Goal: Task Accomplishment & Management: Use online tool/utility

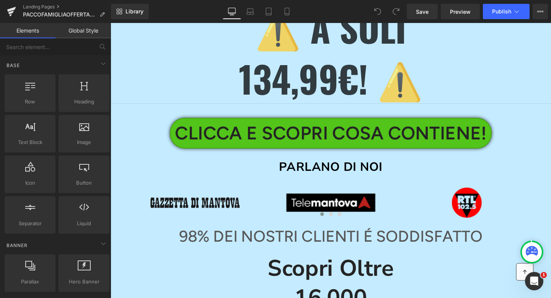
scroll to position [812, 0]
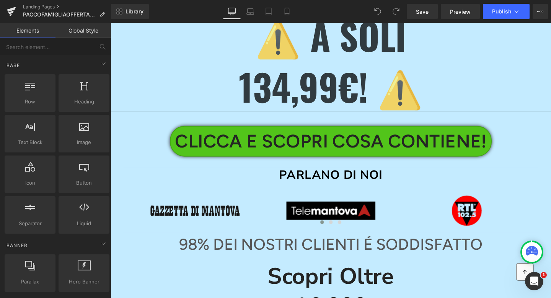
click at [304, 88] on p "134,99€! ⚠️" at bounding box center [342, 90] width 463 height 54
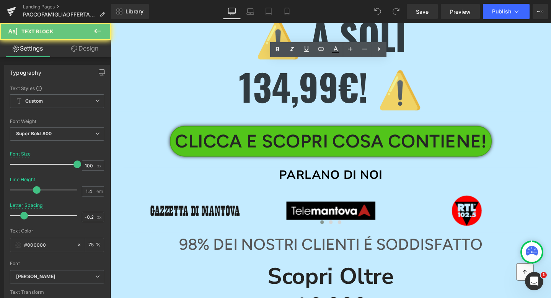
click at [288, 89] on p "134,99€! ⚠️" at bounding box center [342, 90] width 463 height 54
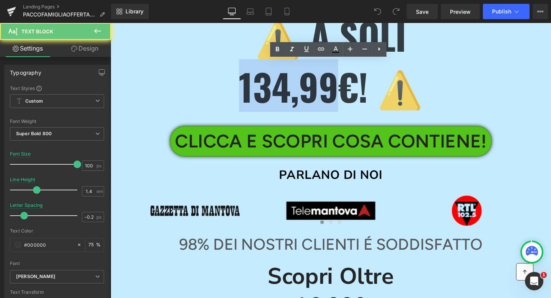
click at [288, 89] on p "134,99€! ⚠️" at bounding box center [342, 90] width 463 height 54
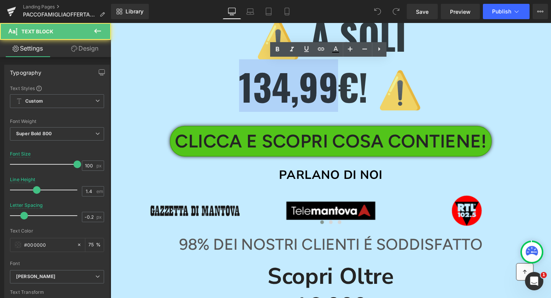
click at [284, 89] on p "134,99€! ⚠️" at bounding box center [342, 90] width 463 height 54
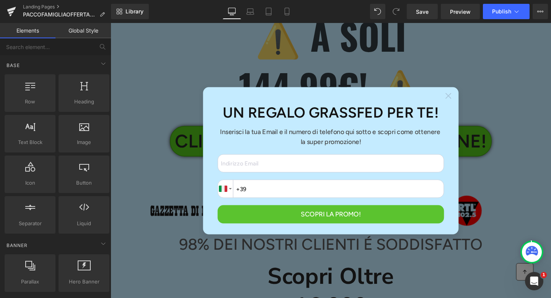
click at [466, 96] on icon at bounding box center [466, 99] width 6 height 6
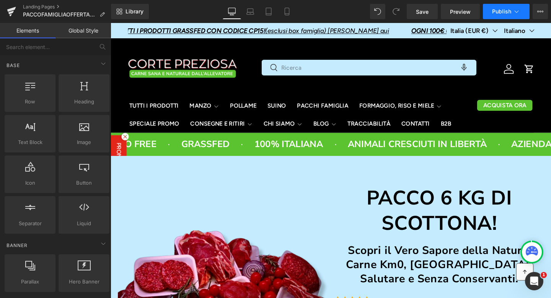
scroll to position [0, 0]
click at [503, 11] on span "Publish" at bounding box center [502, 11] width 19 height 6
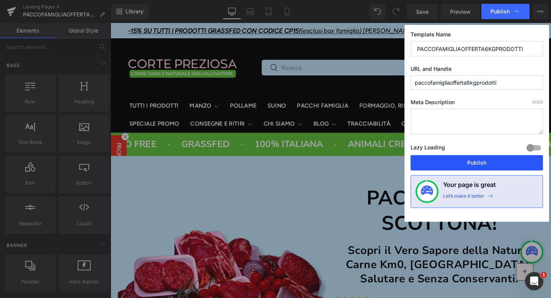
click at [473, 160] on button "Publish" at bounding box center [477, 162] width 133 height 15
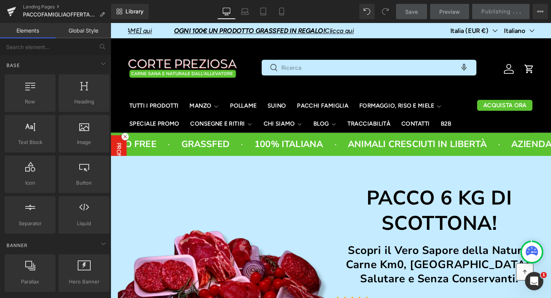
scroll to position [0, 331]
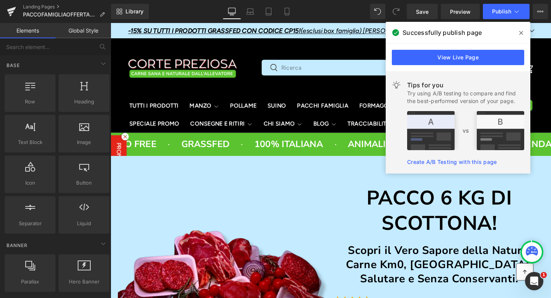
click at [520, 32] on icon at bounding box center [522, 33] width 4 height 6
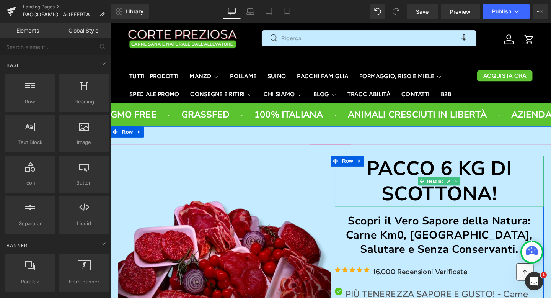
scroll to position [95, 0]
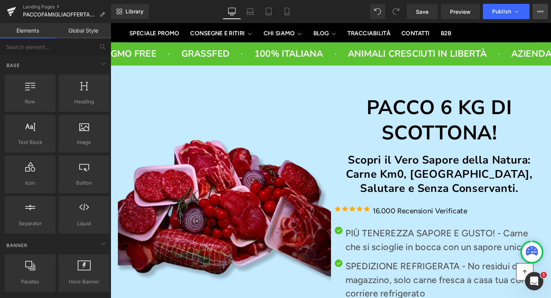
click at [540, 13] on icon at bounding box center [541, 11] width 6 height 6
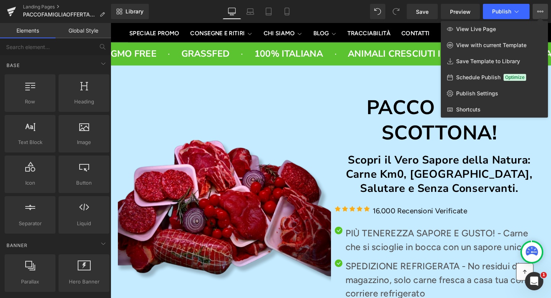
click at [344, 95] on div at bounding box center [331, 160] width 441 height 275
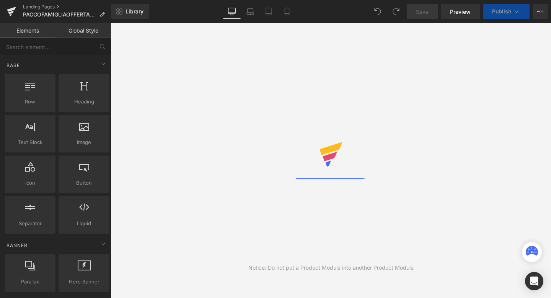
click at [302, 108] on div "Notice: Do not put a Product Module into another Product Module" at bounding box center [331, 160] width 441 height 275
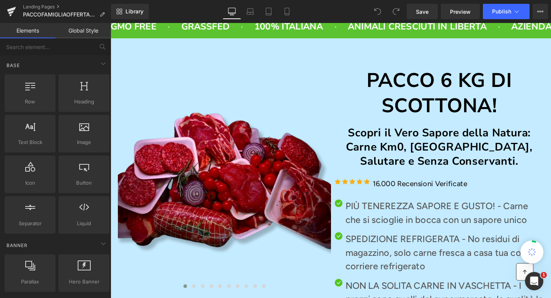
scroll to position [0, 331]
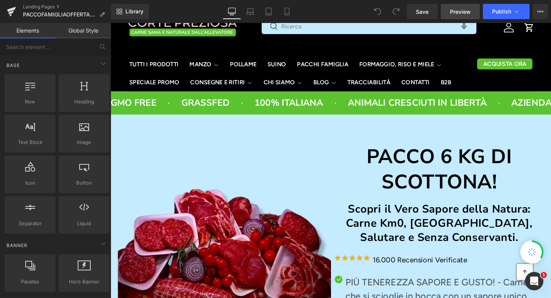
click at [459, 13] on span "Preview" at bounding box center [460, 12] width 21 height 8
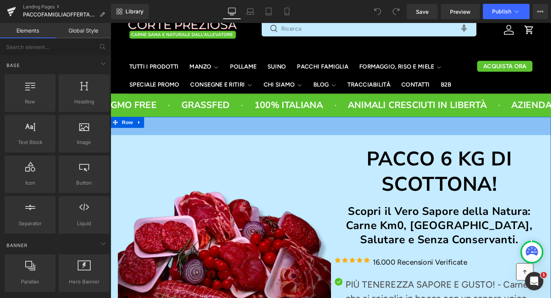
scroll to position [46, 0]
